Goal: Task Accomplishment & Management: Use online tool/utility

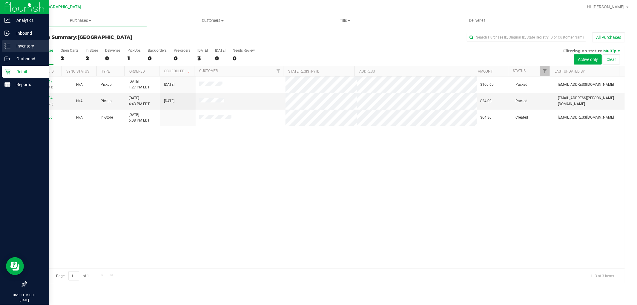
click at [4, 44] on icon at bounding box center [7, 46] width 6 height 6
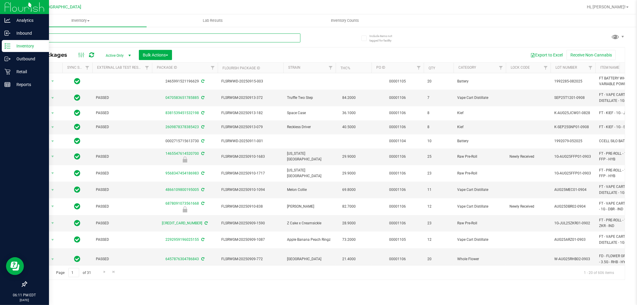
click at [153, 37] on input "text" at bounding box center [163, 37] width 274 height 9
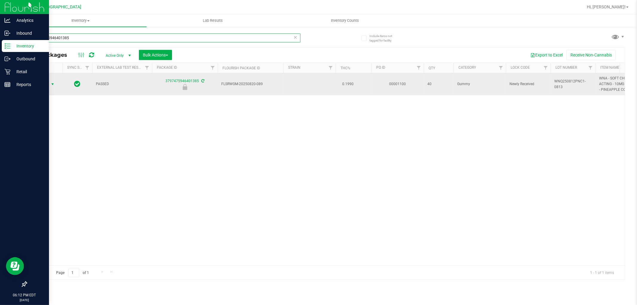
type input "3797475946401385"
click at [53, 84] on span "select" at bounding box center [52, 84] width 5 height 5
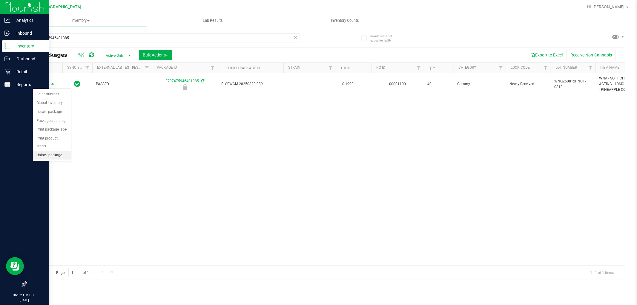
click at [59, 154] on li "Unlock package" at bounding box center [52, 155] width 38 height 9
